Goal: Information Seeking & Learning: Learn about a topic

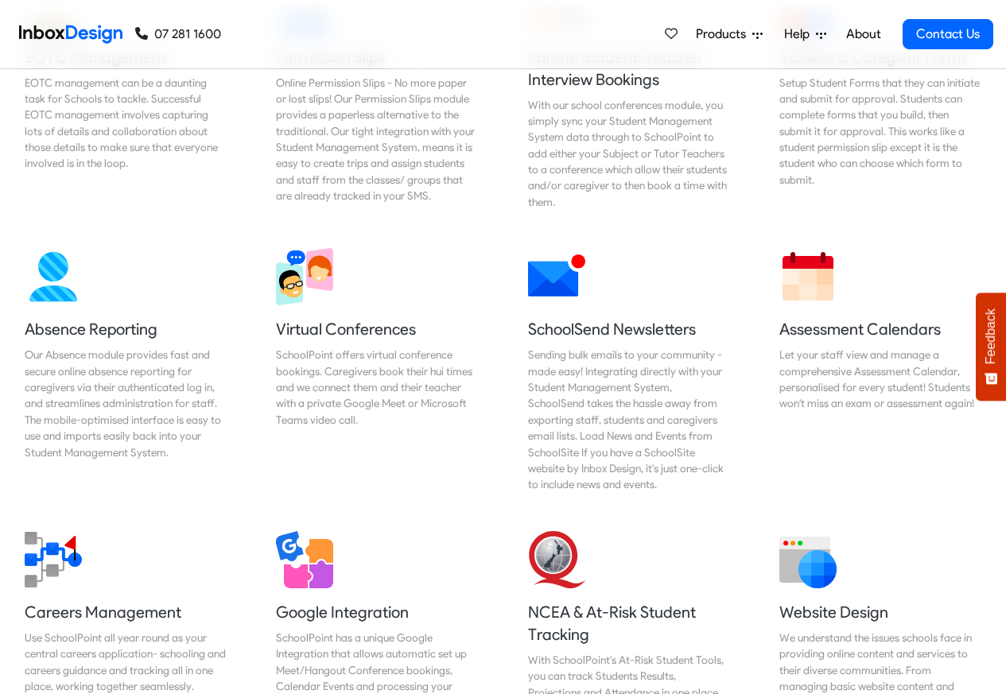
scroll to position [1146, 0]
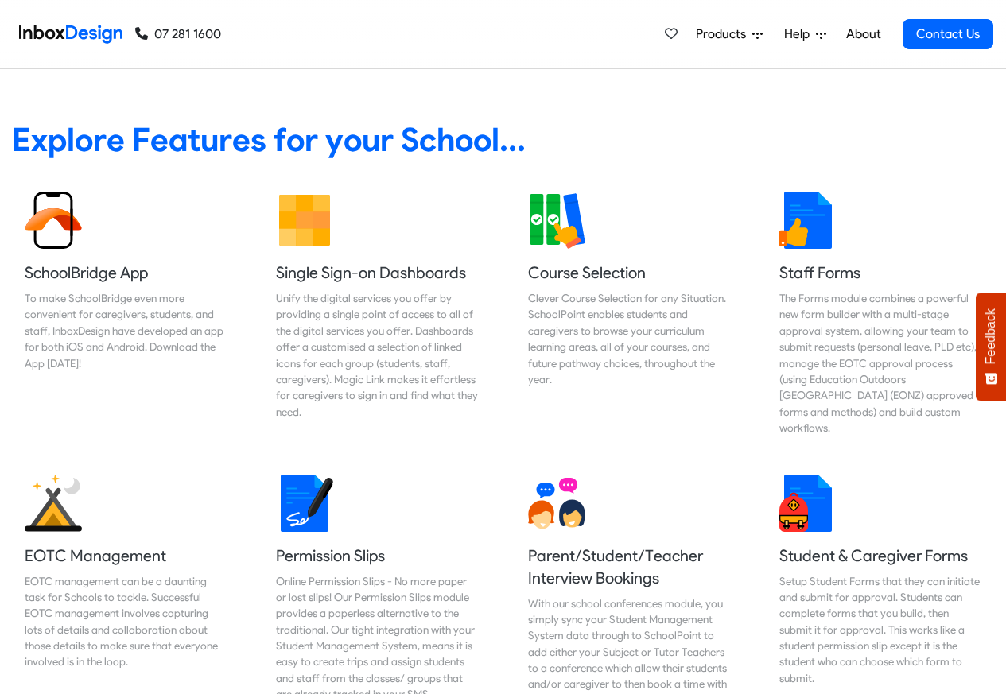
scroll to position [1532, 0]
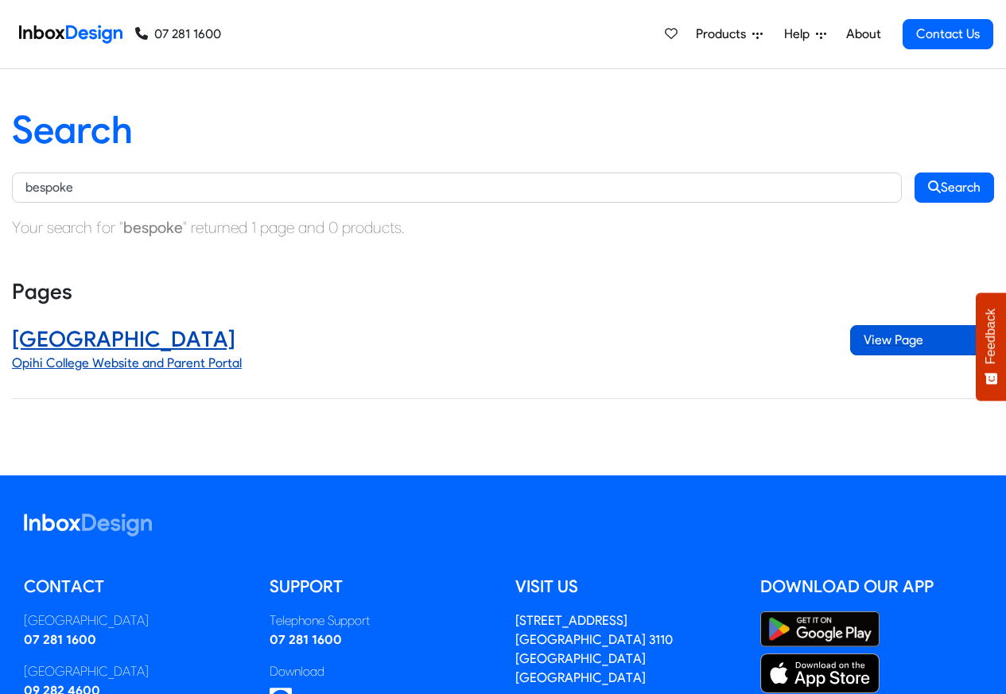
click at [887, 340] on span "View Page" at bounding box center [922, 340] width 144 height 30
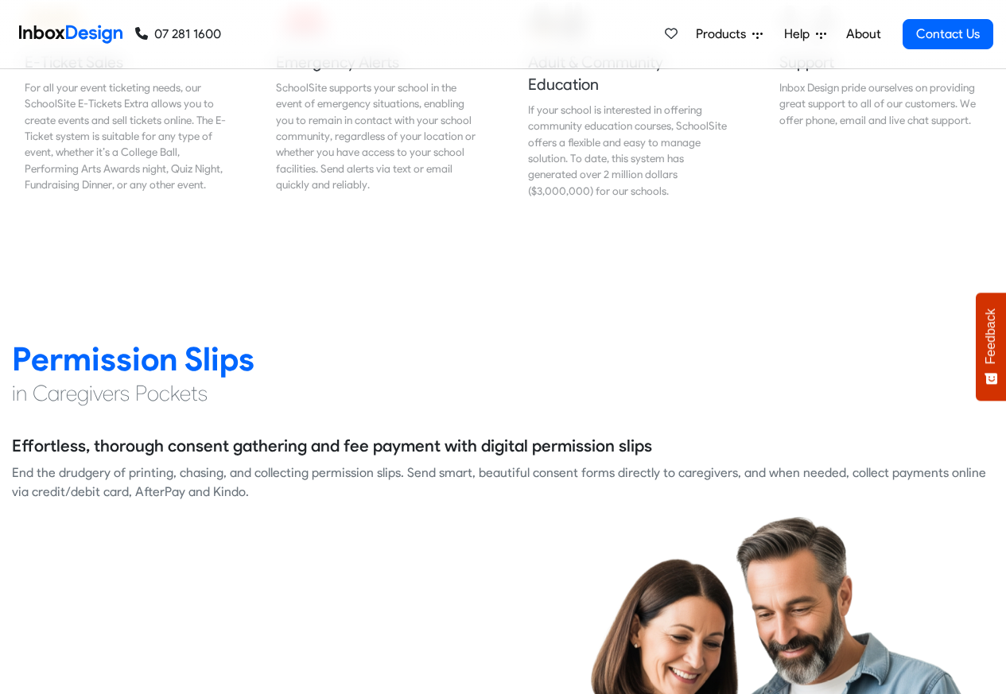
scroll to position [2005, 0]
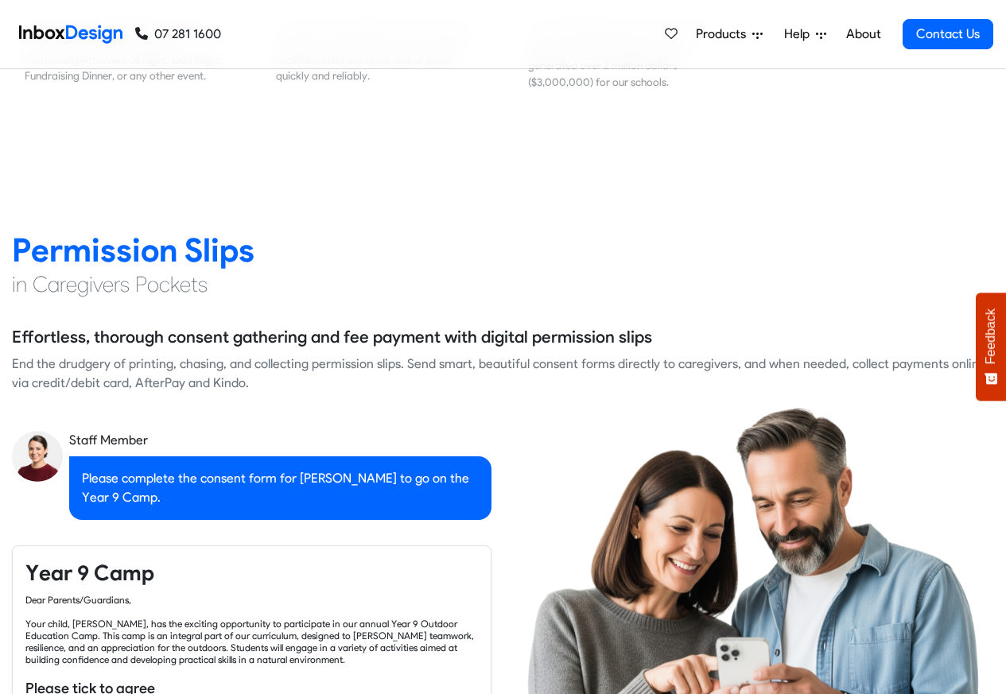
checkbox input "true"
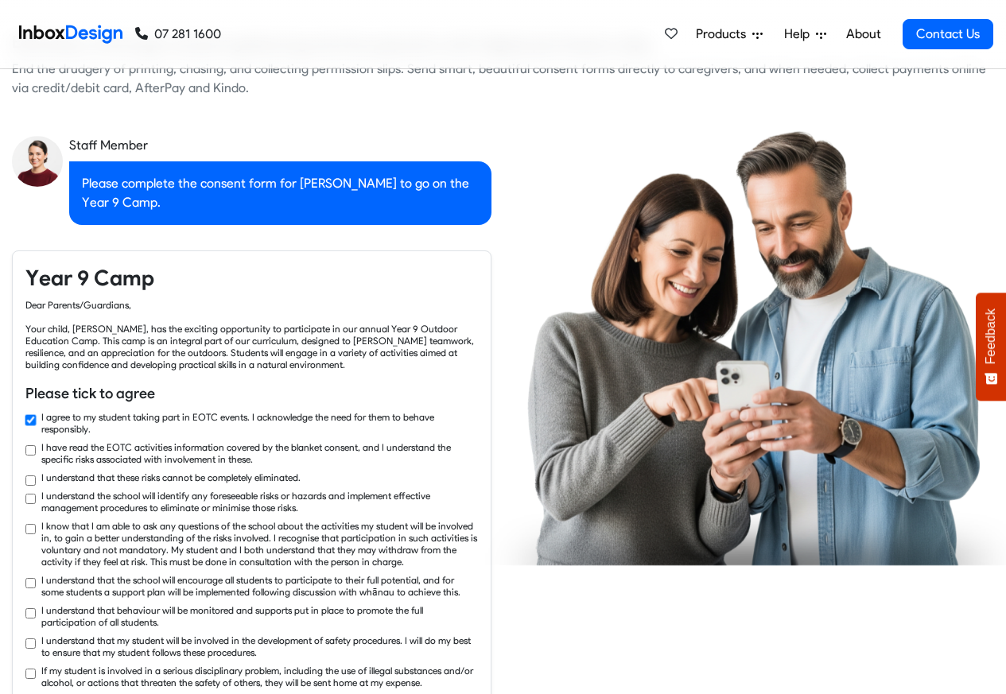
checkbox input "true"
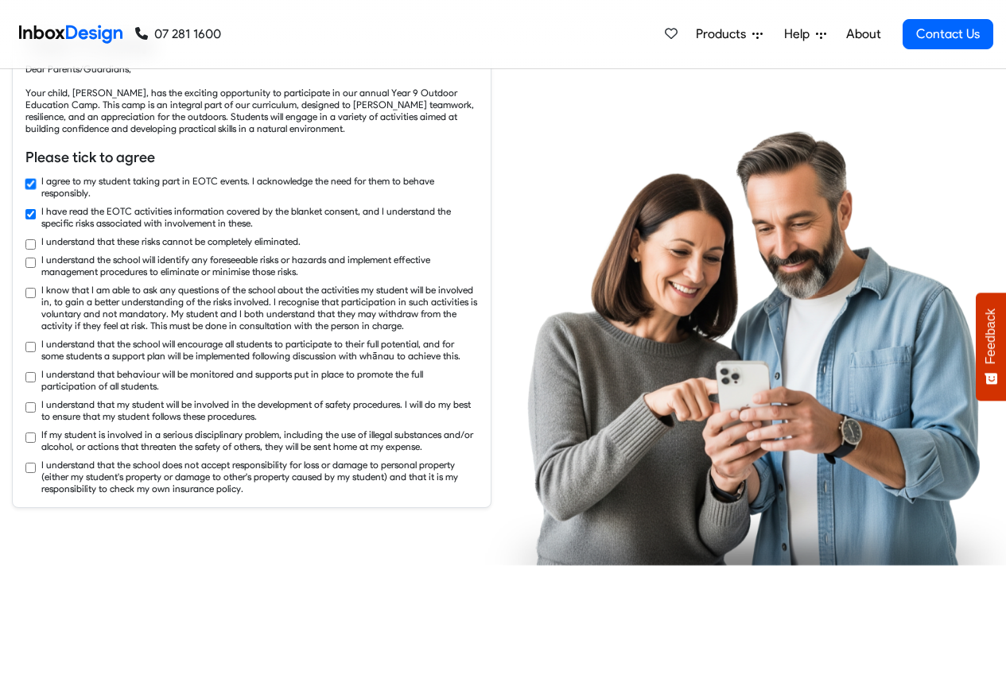
checkbox input "true"
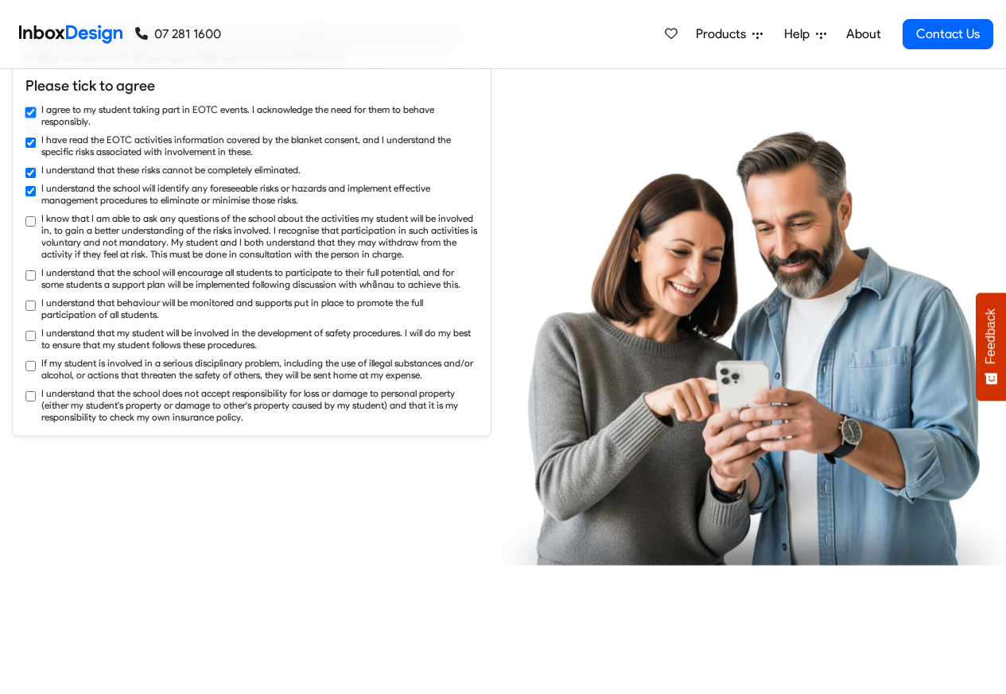
checkbox input "true"
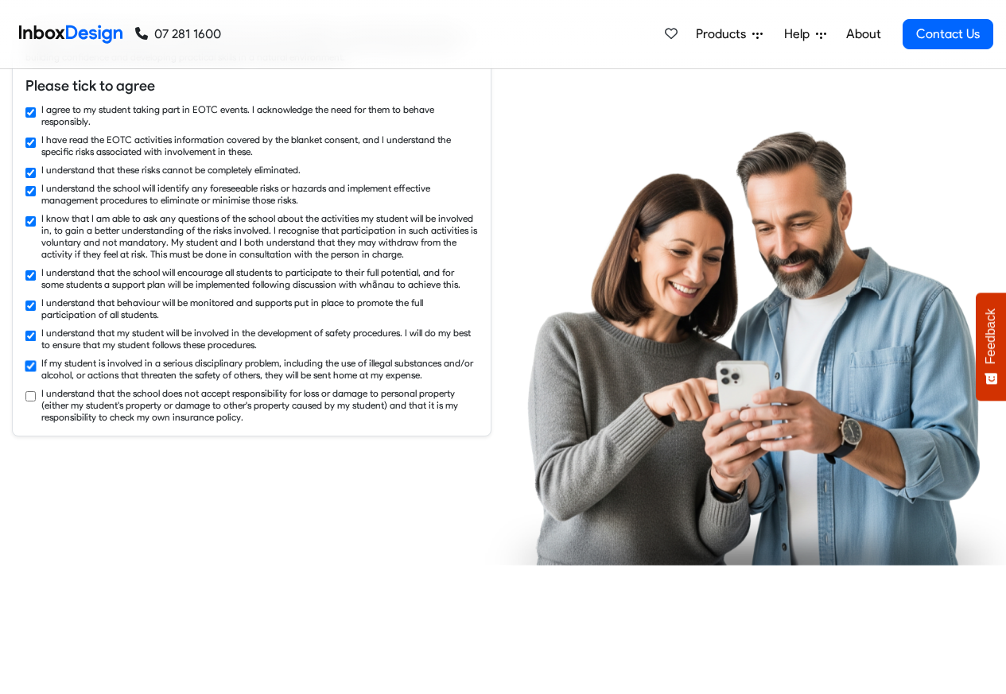
checkbox input "true"
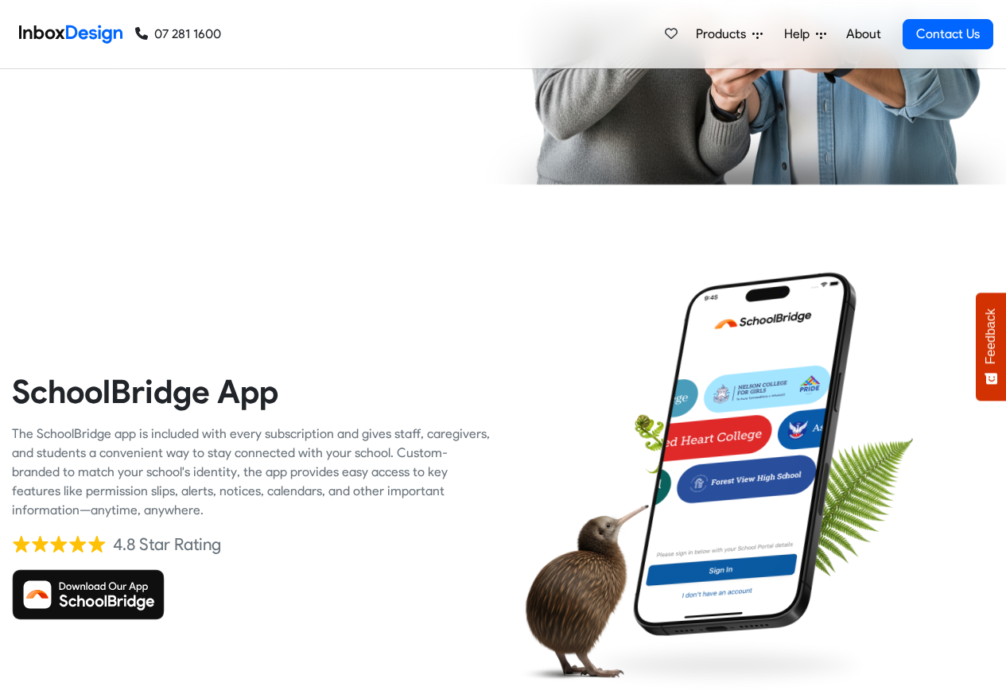
scroll to position [3341, 0]
